Goal: Find specific page/section: Find specific page/section

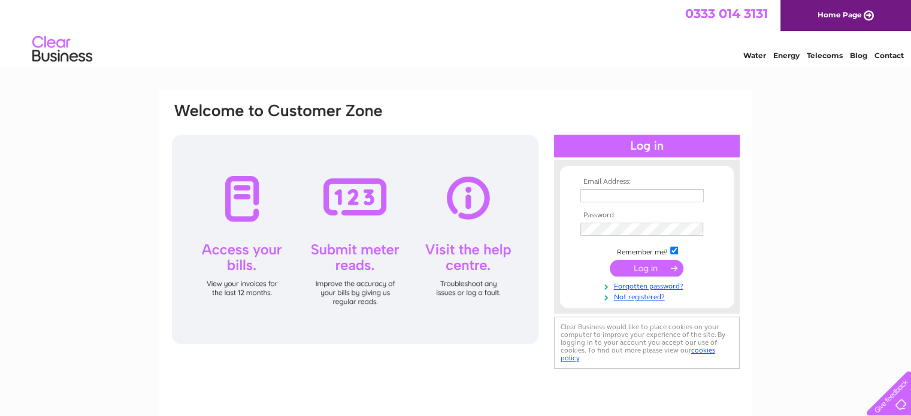
type input "nicole.wardrope@hatrickbruce.co.uk"
click at [649, 267] on input "submit" at bounding box center [647, 268] width 74 height 17
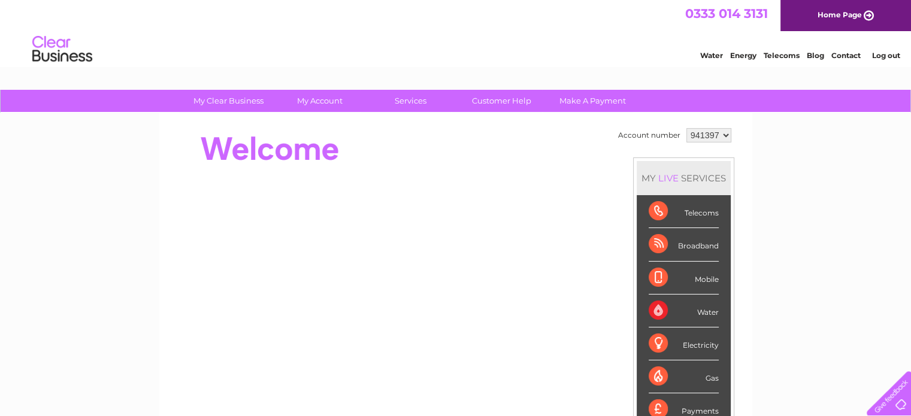
click at [726, 132] on select "941397 993726" at bounding box center [709, 135] width 45 height 14
select select "993726"
click at [687, 128] on select "941397 993726" at bounding box center [709, 135] width 45 height 14
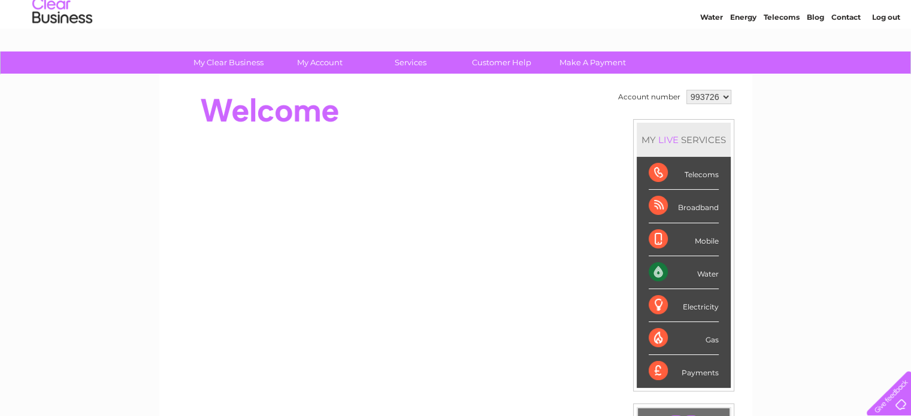
scroll to position [60, 0]
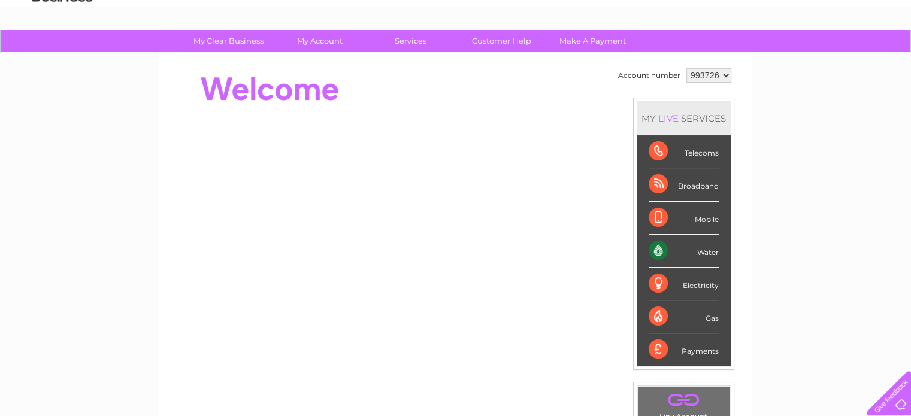
click at [656, 249] on div "Water" at bounding box center [684, 251] width 70 height 33
click at [716, 247] on div "Water" at bounding box center [684, 251] width 70 height 33
click at [711, 249] on div "Water" at bounding box center [684, 251] width 70 height 33
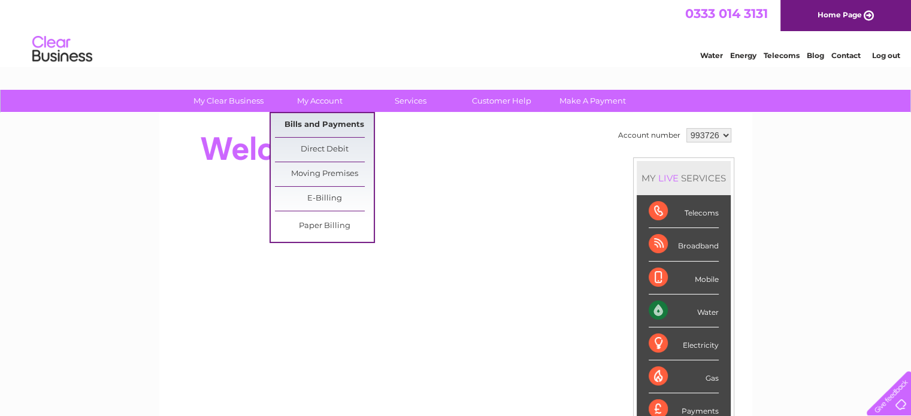
click at [316, 121] on link "Bills and Payments" at bounding box center [324, 125] width 99 height 24
click at [309, 125] on link "Bills and Payments" at bounding box center [324, 125] width 99 height 24
click at [303, 125] on link "Bills and Payments" at bounding box center [324, 125] width 99 height 24
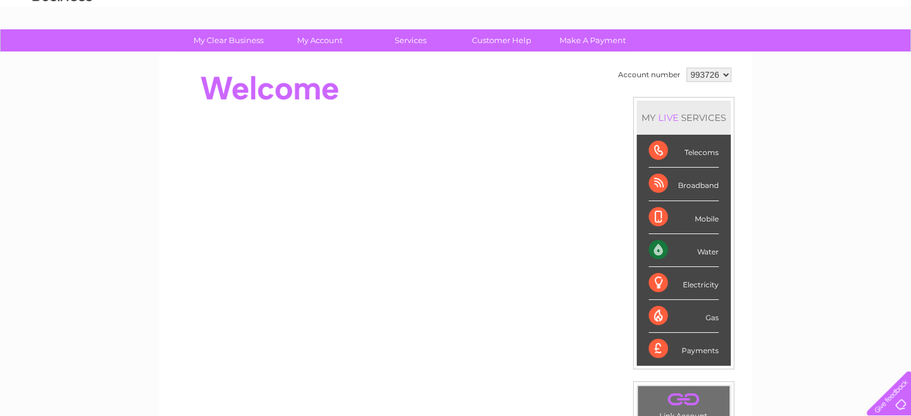
scroll to position [120, 0]
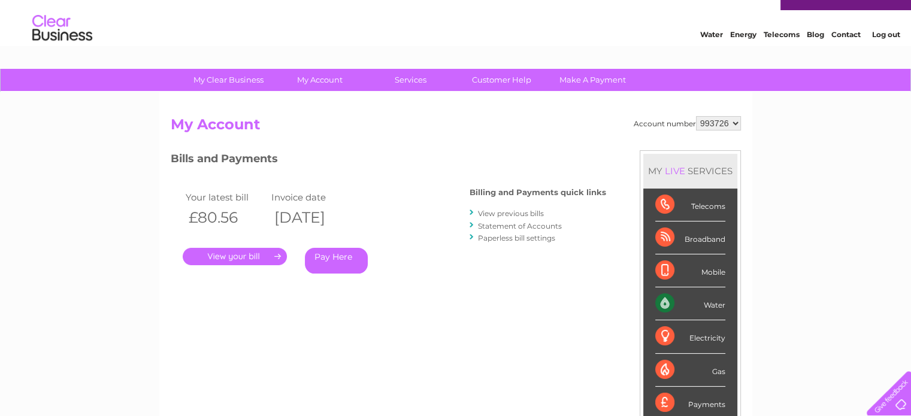
scroll to position [6, 0]
